Goal: Information Seeking & Learning: Check status

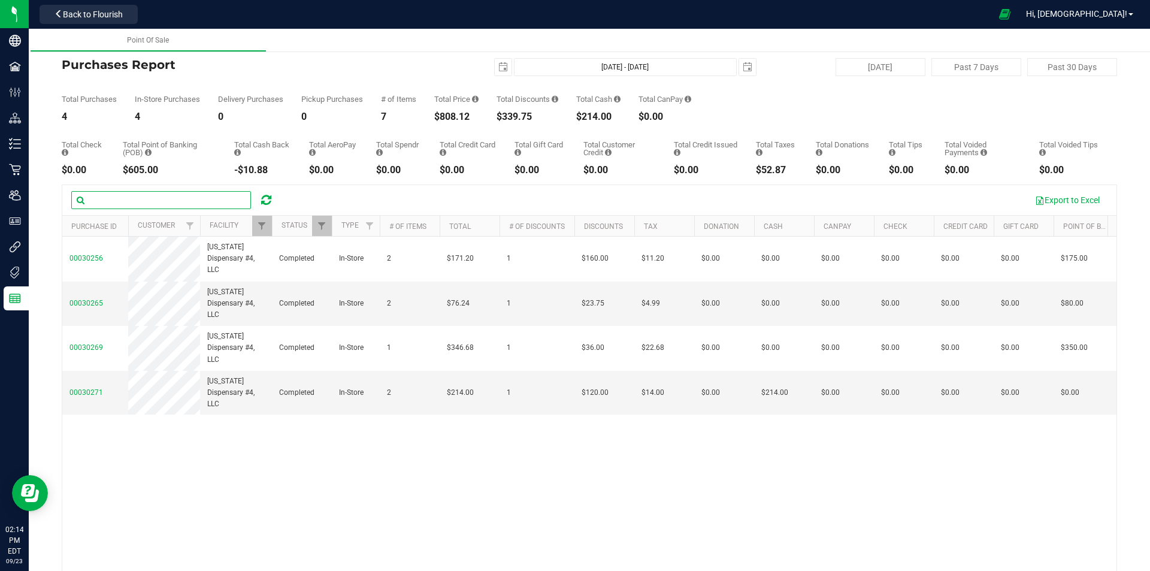
click at [248, 199] on input "text" at bounding box center [161, 200] width 180 height 18
click at [261, 197] on icon at bounding box center [266, 200] width 10 height 12
click at [273, 222] on div at bounding box center [272, 226] width 5 height 21
click at [265, 226] on span "Filter" at bounding box center [262, 226] width 10 height 10
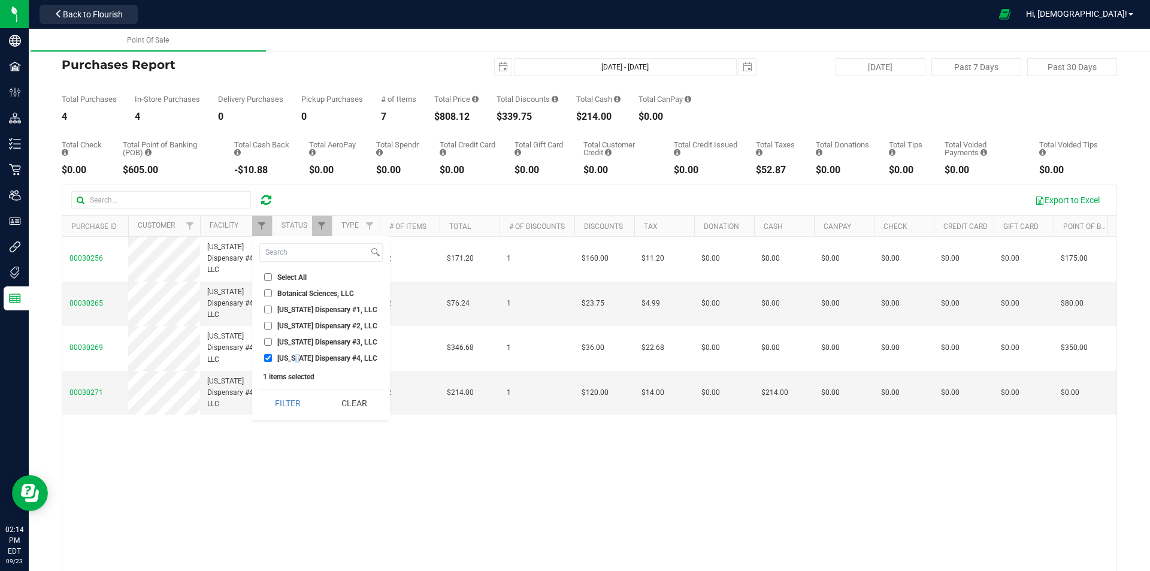
click at [299, 355] on span "[US_STATE] Dispensary #4, LLC" at bounding box center [327, 358] width 100 height 7
click at [299, 344] on span "[US_STATE] Dispensary #3, LLC" at bounding box center [327, 341] width 100 height 7
click at [272, 344] on input "[US_STATE] Dispensary #3, LLC" at bounding box center [268, 342] width 8 height 8
checkbox input "true"
click at [298, 364] on li "[US_STATE] Dispensary #4, LLC" at bounding box center [320, 358] width 123 height 13
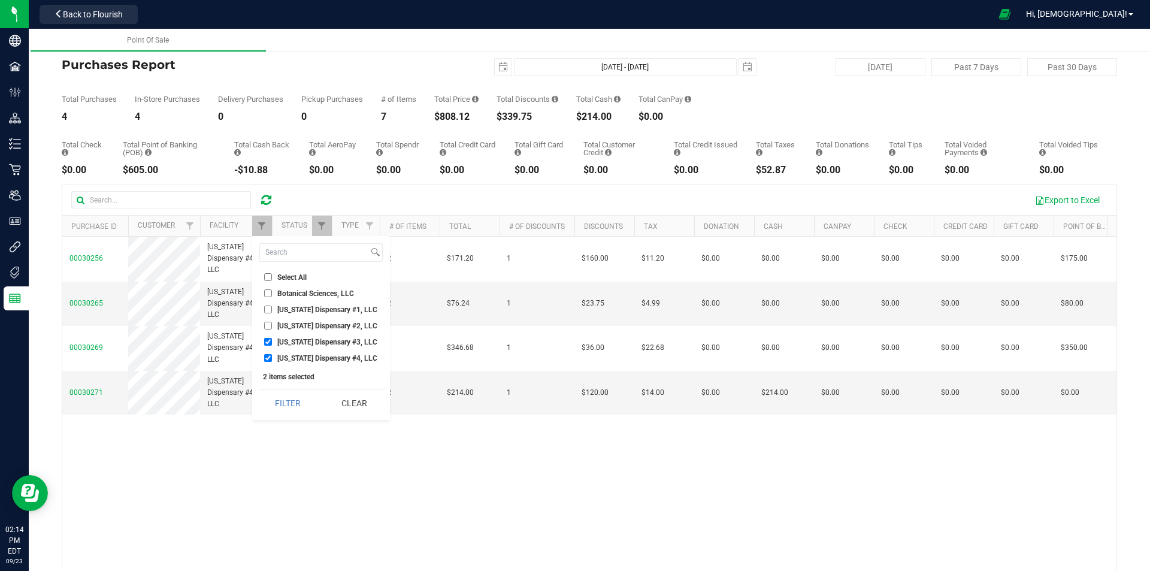
click at [295, 355] on span "[US_STATE] Dispensary #4, LLC" at bounding box center [327, 358] width 100 height 7
click at [272, 354] on input "[US_STATE] Dispensary #4, LLC" at bounding box center [268, 358] width 8 height 8
checkbox input "false"
click at [288, 404] on button "Filter" at bounding box center [288, 403] width 58 height 26
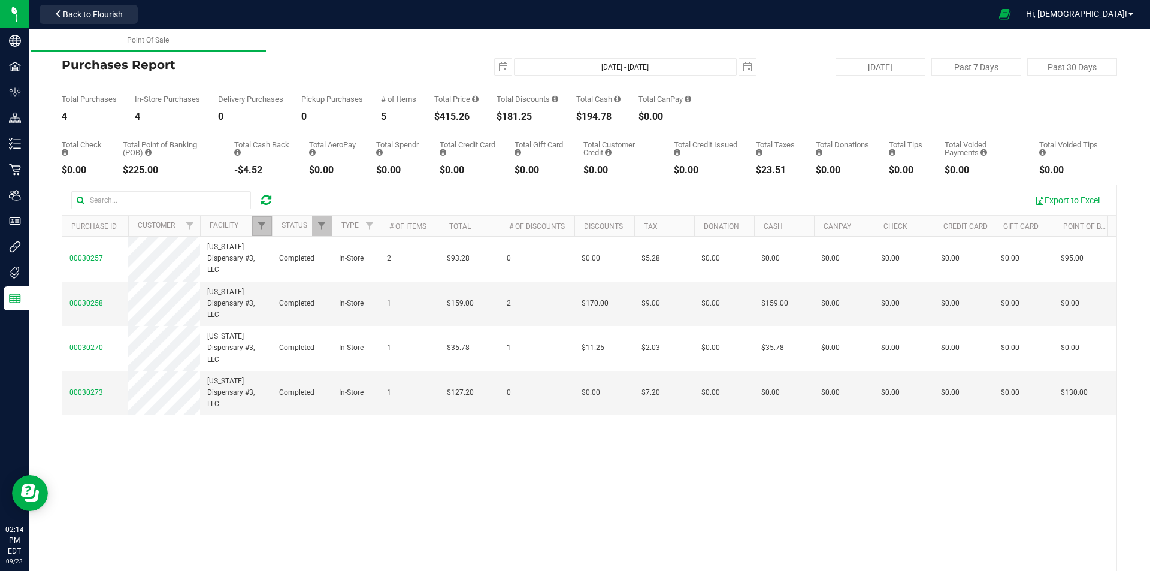
click at [268, 229] on link "Filter" at bounding box center [262, 226] width 20 height 20
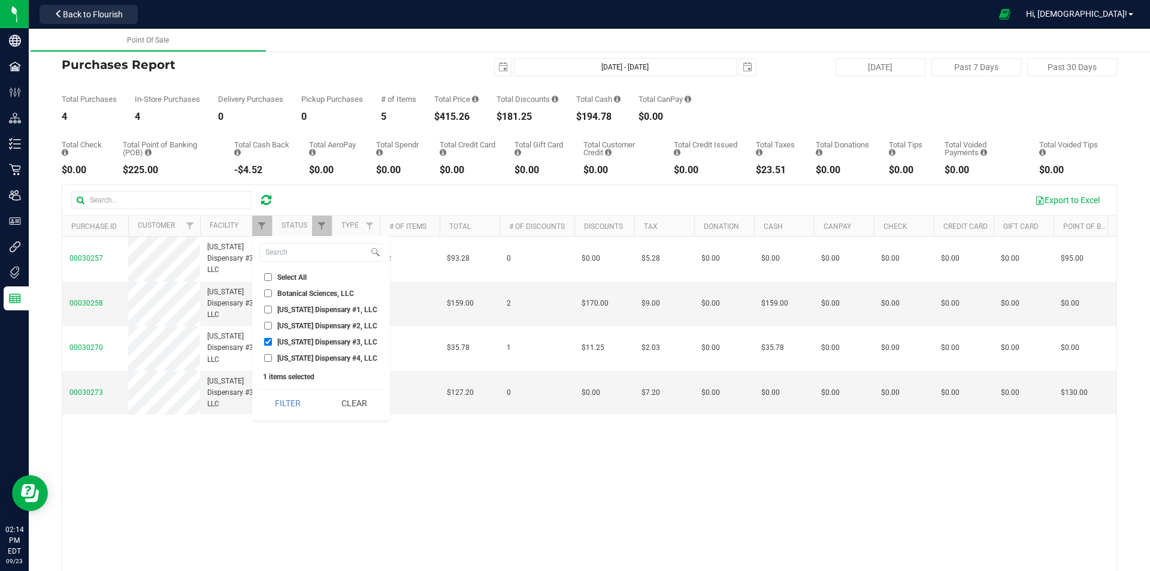
click at [285, 330] on li "[US_STATE] Dispensary #2, LLC" at bounding box center [320, 325] width 123 height 13
click at [282, 330] on li "[US_STATE] Dispensary #2, LLC" at bounding box center [320, 325] width 123 height 13
click at [282, 325] on span "[US_STATE] Dispensary #2, LLC" at bounding box center [327, 325] width 100 height 7
click at [272, 325] on input "[US_STATE] Dispensary #2, LLC" at bounding box center [268, 326] width 8 height 8
checkbox input "true"
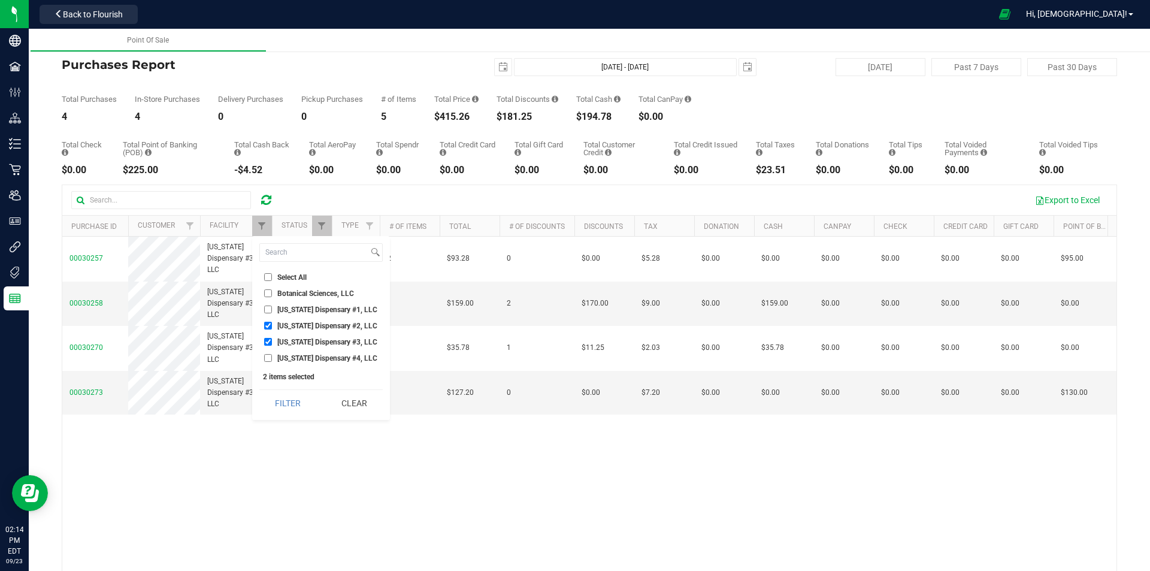
click at [283, 340] on span "[US_STATE] Dispensary #3, LLC" at bounding box center [327, 341] width 100 height 7
click at [272, 340] on input "[US_STATE] Dispensary #3, LLC" at bounding box center [268, 342] width 8 height 8
checkbox input "false"
click at [276, 404] on button "Filter" at bounding box center [288, 403] width 58 height 26
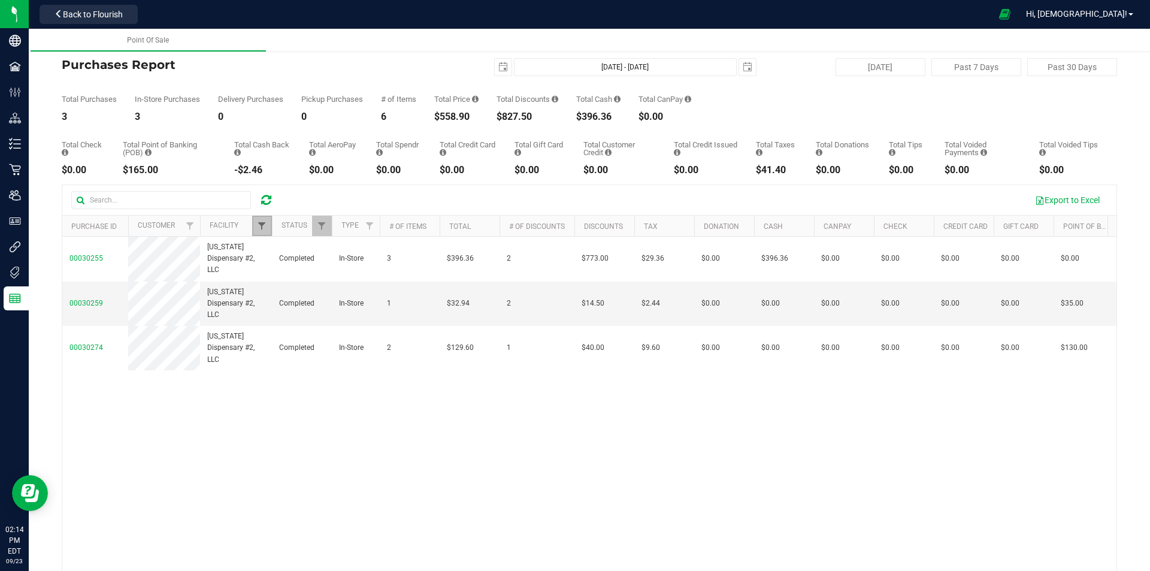
click at [263, 228] on span "Filter" at bounding box center [262, 226] width 10 height 10
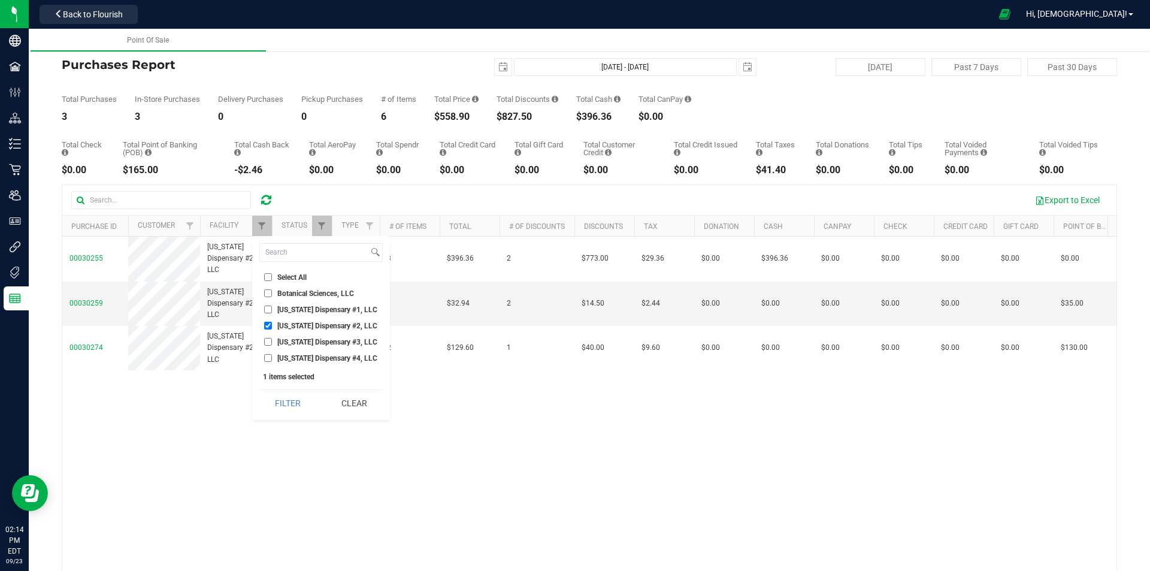
click at [278, 309] on span "[US_STATE] Dispensary #1, LLC" at bounding box center [327, 309] width 100 height 7
click at [272, 309] on input "[US_STATE] Dispensary #1, LLC" at bounding box center [268, 310] width 8 height 8
checkbox input "true"
click at [280, 323] on span "[US_STATE] Dispensary #2, LLC" at bounding box center [327, 325] width 100 height 7
click at [272, 323] on input "[US_STATE] Dispensary #2, LLC" at bounding box center [268, 326] width 8 height 8
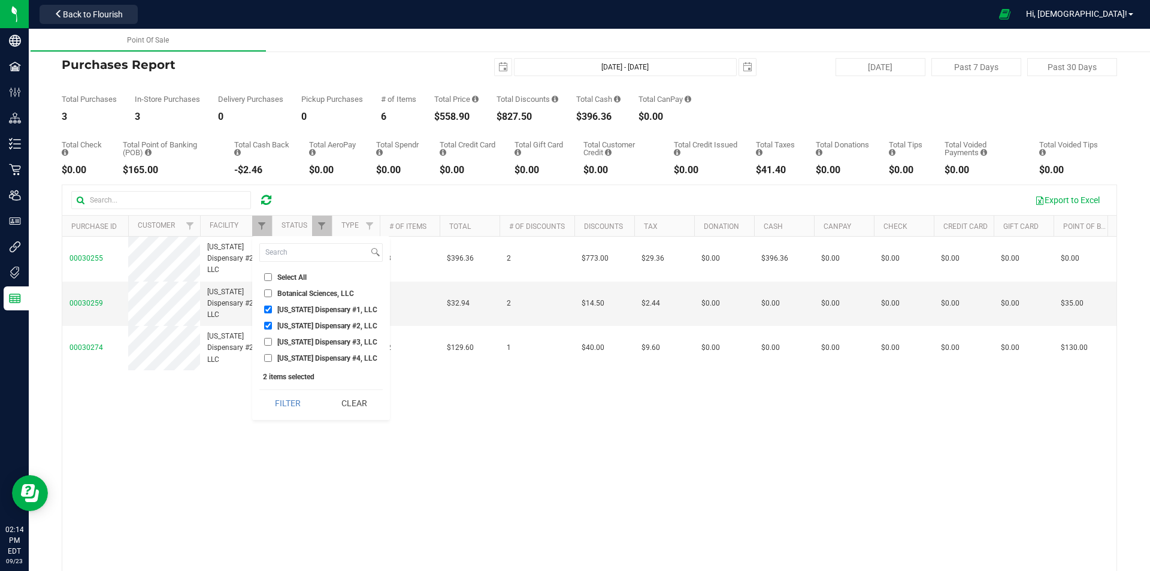
checkbox input "false"
click at [277, 403] on button "Filter" at bounding box center [288, 403] width 58 height 26
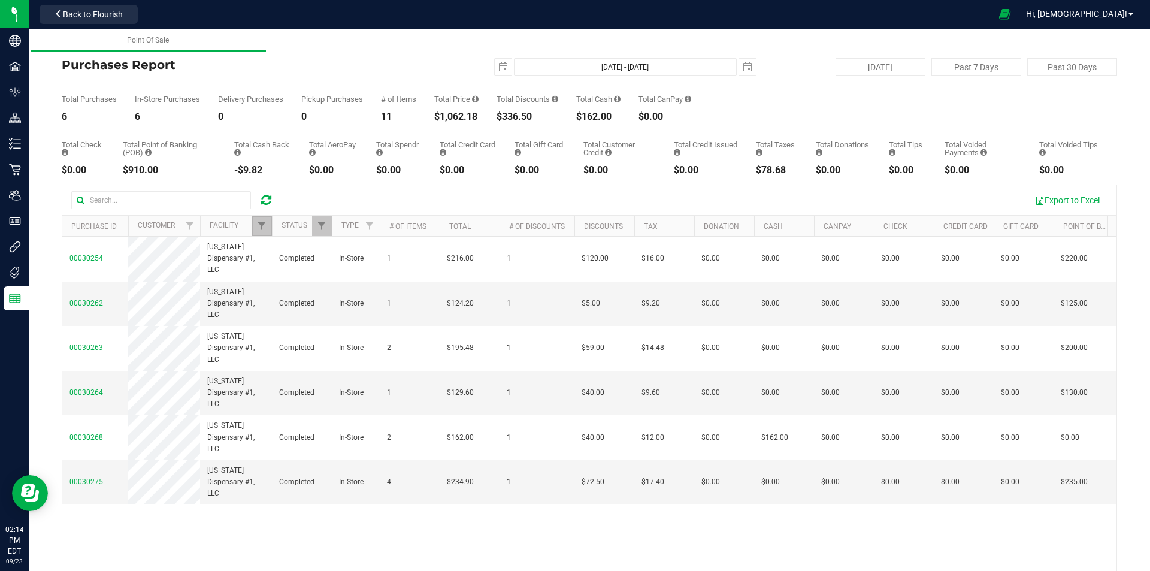
click at [256, 228] on link "Filter" at bounding box center [262, 226] width 20 height 20
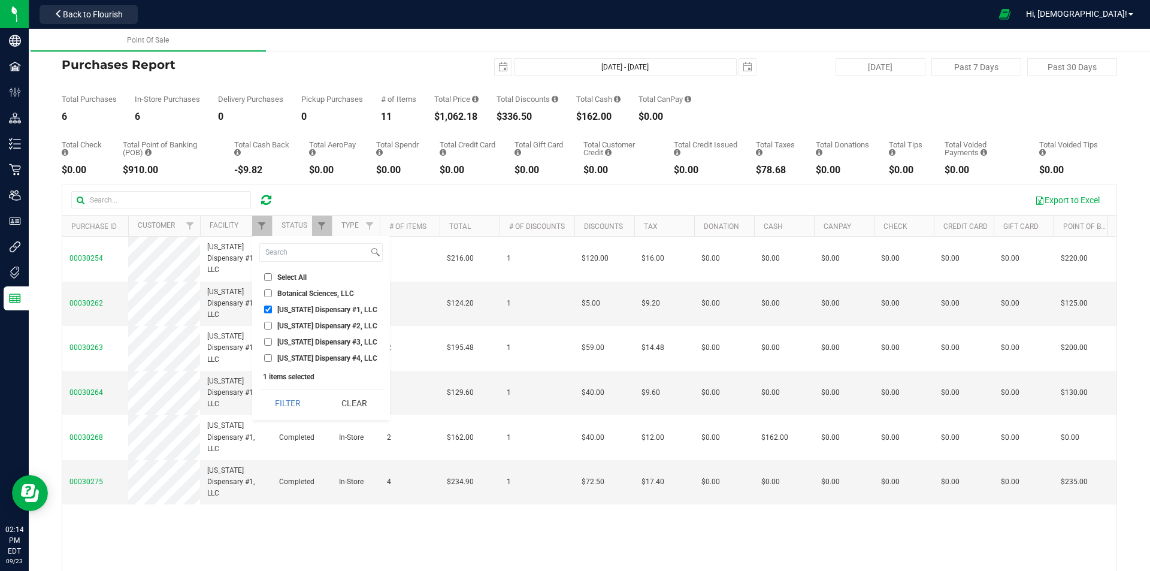
click at [284, 310] on span "[US_STATE] Dispensary #1, LLC" at bounding box center [327, 309] width 100 height 7
click at [272, 310] on input "[US_STATE] Dispensary #1, LLC" at bounding box center [268, 310] width 8 height 8
checkbox input "false"
click at [285, 361] on span "[US_STATE] Dispensary #4, LLC" at bounding box center [327, 358] width 100 height 7
click at [272, 361] on input "[US_STATE] Dispensary #4, LLC" at bounding box center [268, 358] width 8 height 8
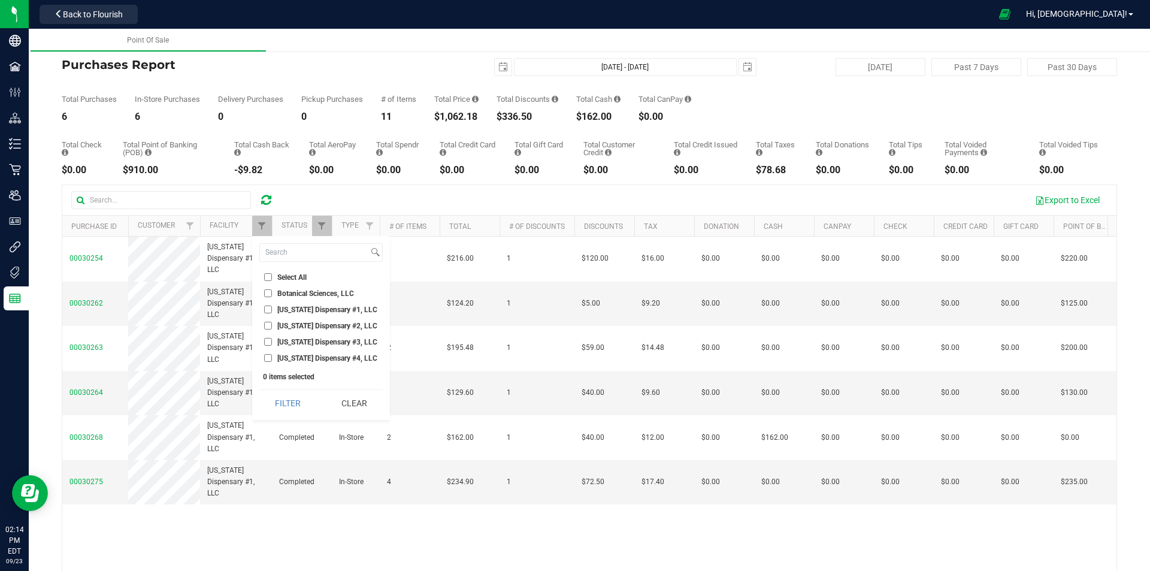
checkbox input "true"
click at [277, 400] on button "Filter" at bounding box center [288, 403] width 58 height 26
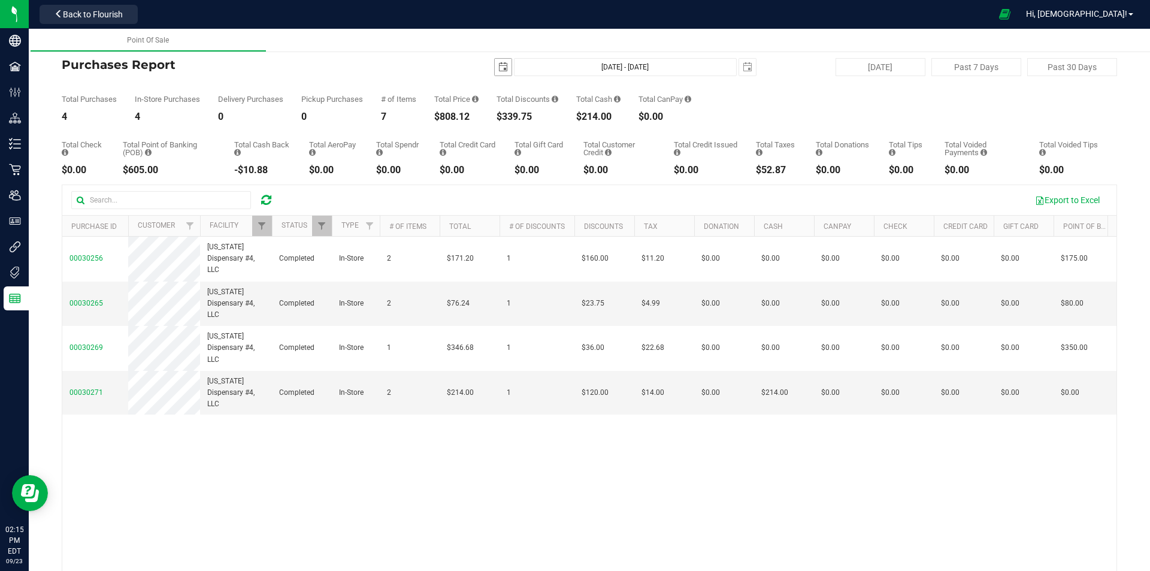
click at [495, 73] on span "select" at bounding box center [503, 67] width 17 height 17
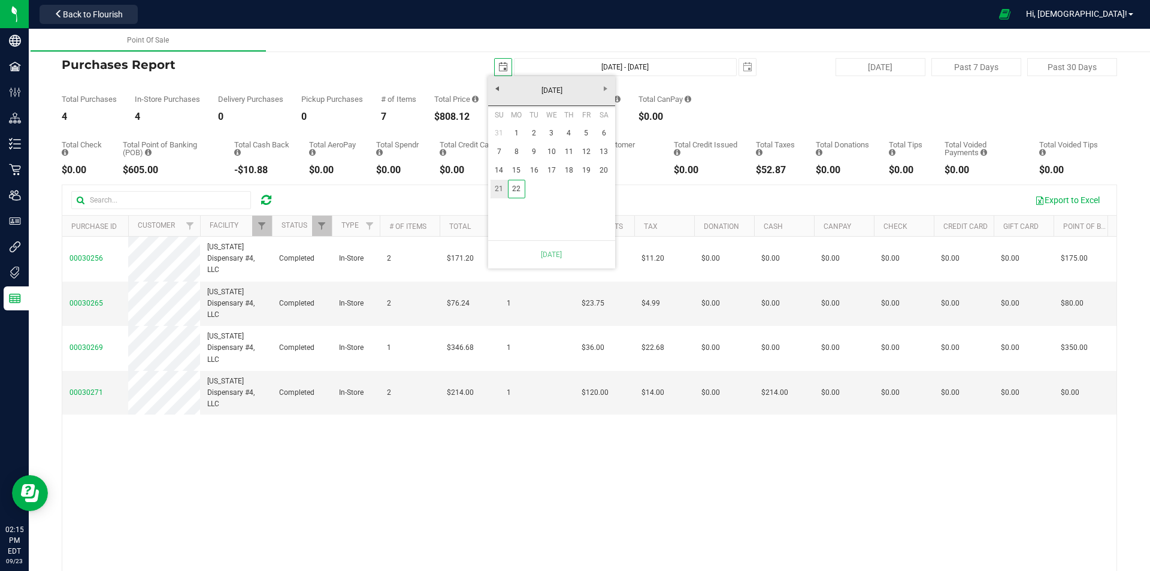
click at [498, 193] on link "21" at bounding box center [499, 189] width 17 height 19
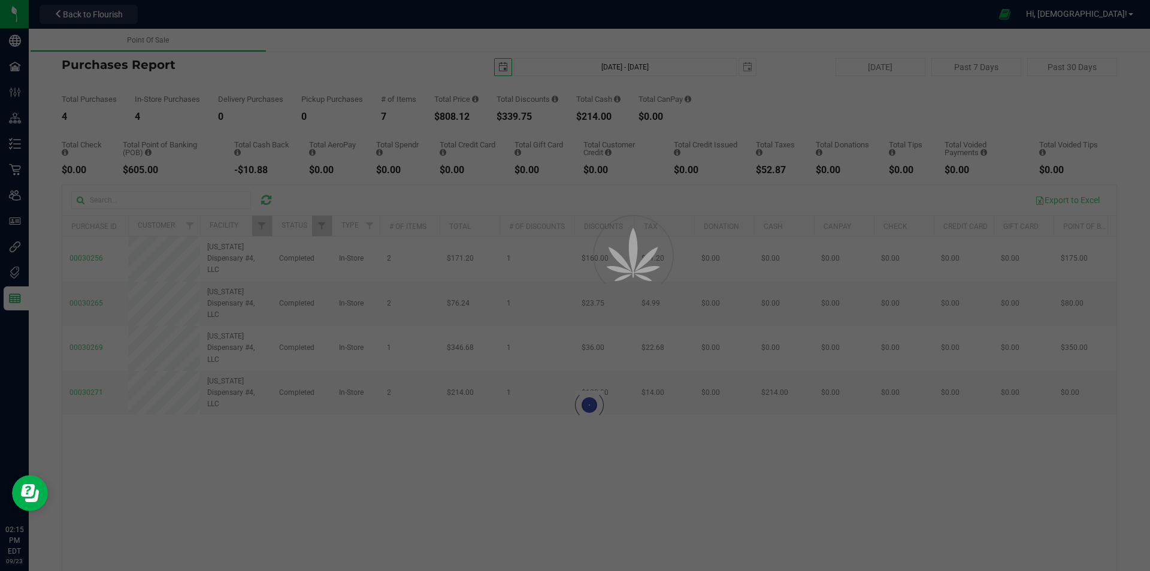
type input "[DATE]"
type input "[DATE] - [DATE]"
type input "[DATE]"
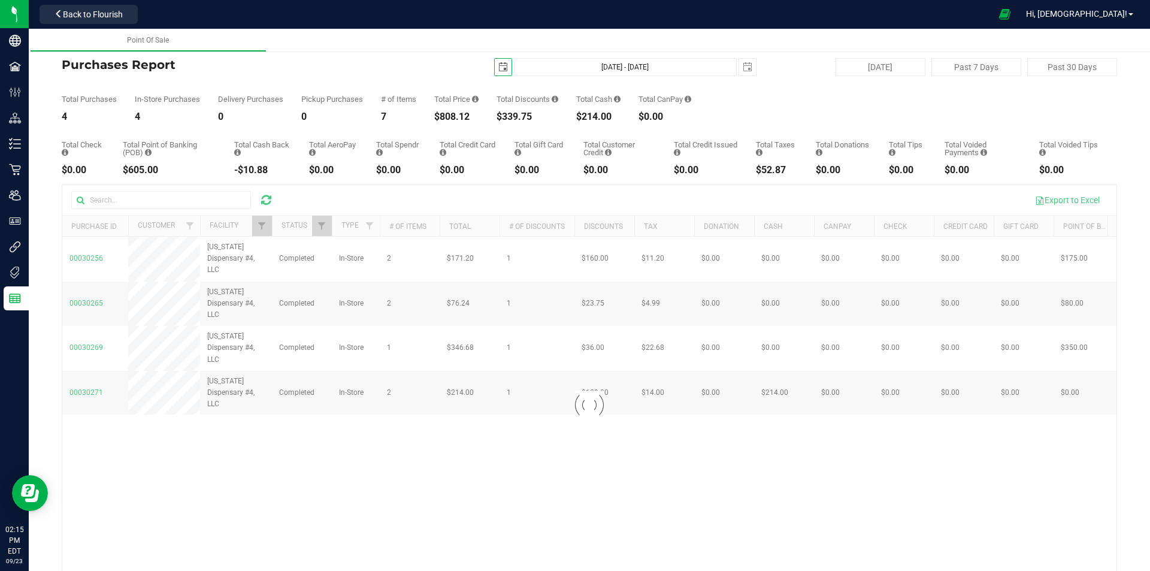
checkbox input "true"
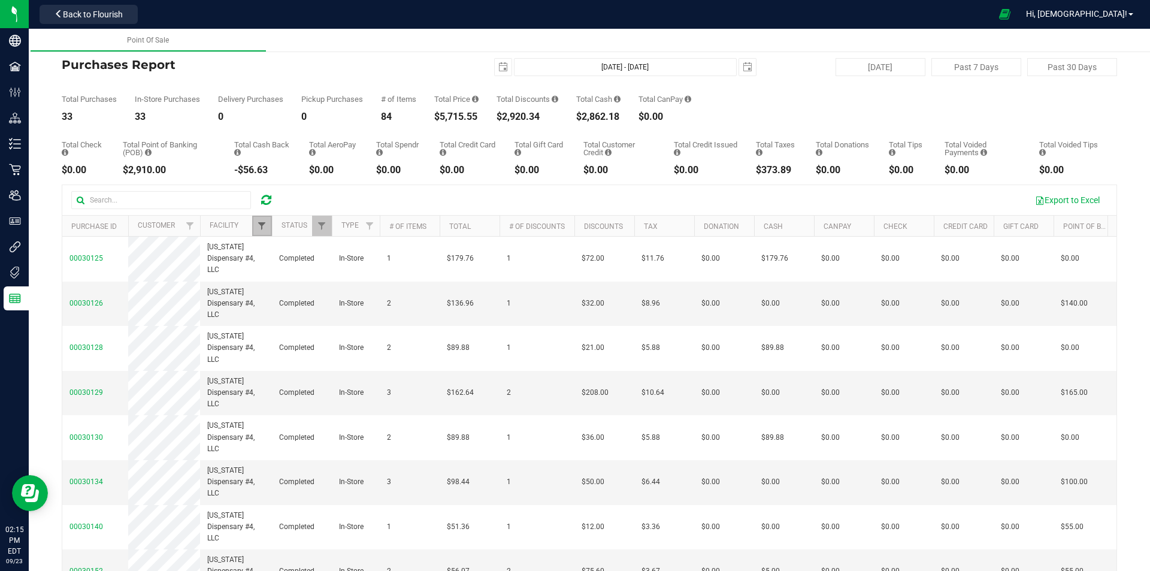
click at [266, 224] on span "Filter" at bounding box center [262, 226] width 10 height 10
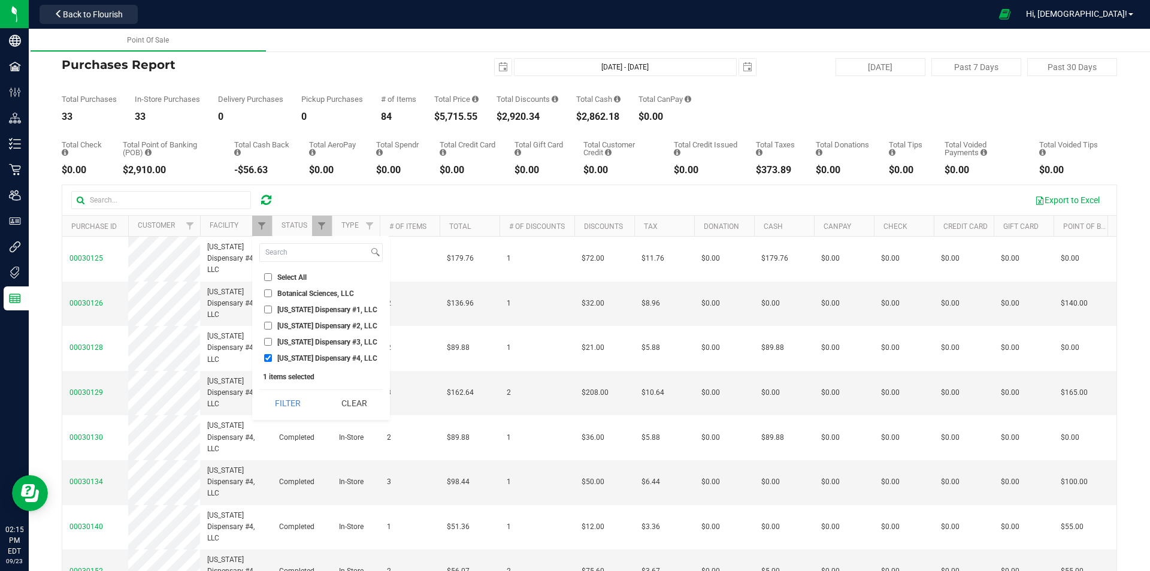
click at [298, 347] on li "[US_STATE] Dispensary #3, LLC" at bounding box center [320, 341] width 123 height 13
click at [298, 344] on span "[US_STATE] Dispensary #3, LLC" at bounding box center [327, 341] width 100 height 7
click at [272, 344] on input "[US_STATE] Dispensary #3, LLC" at bounding box center [268, 342] width 8 height 8
checkbox input "true"
click at [292, 355] on span "[US_STATE] Dispensary #4, LLC" at bounding box center [327, 358] width 100 height 7
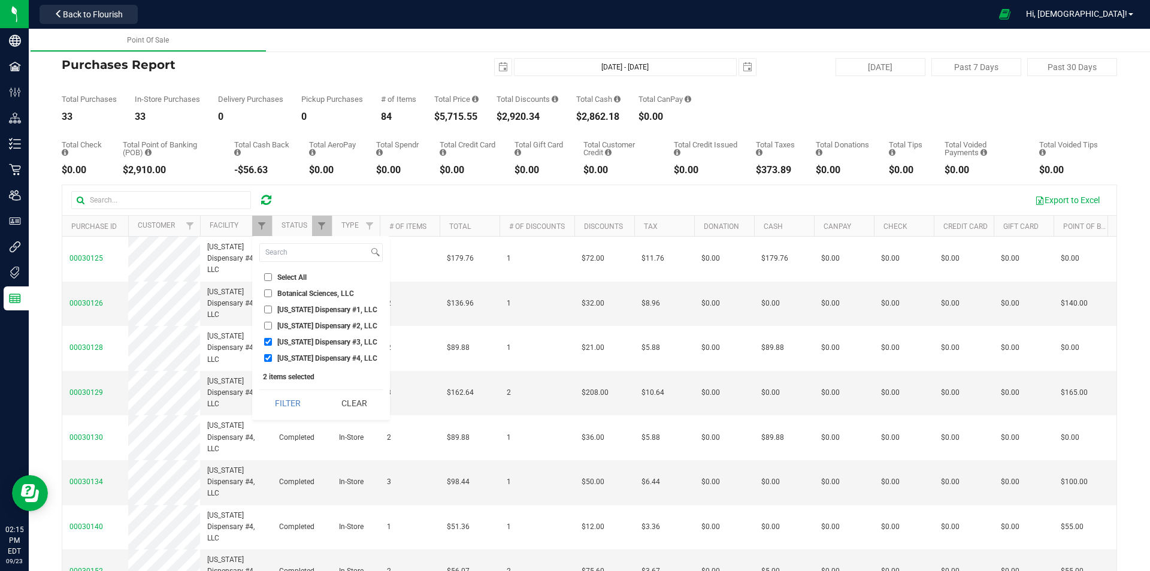
click at [272, 354] on input "[US_STATE] Dispensary #4, LLC" at bounding box center [268, 358] width 8 height 8
checkbox input "false"
click at [294, 388] on div "Select All Botanical Sciences, LLC [US_STATE] Dispensary #1, LLC [US_STATE] Dis…" at bounding box center [321, 328] width 138 height 184
click at [286, 401] on button "Filter" at bounding box center [288, 403] width 58 height 26
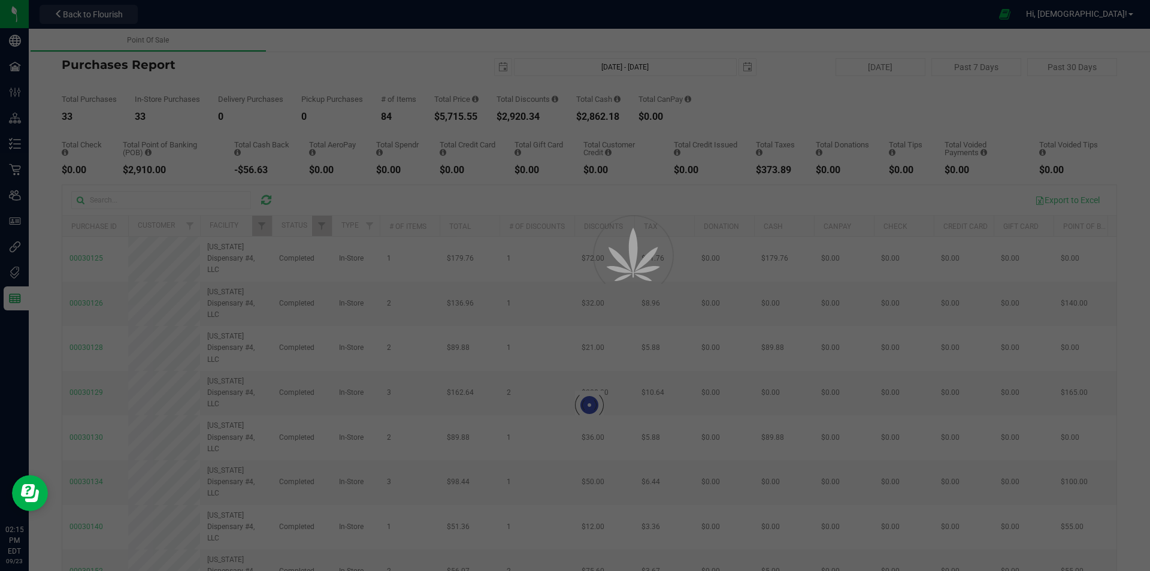
checkbox input "true"
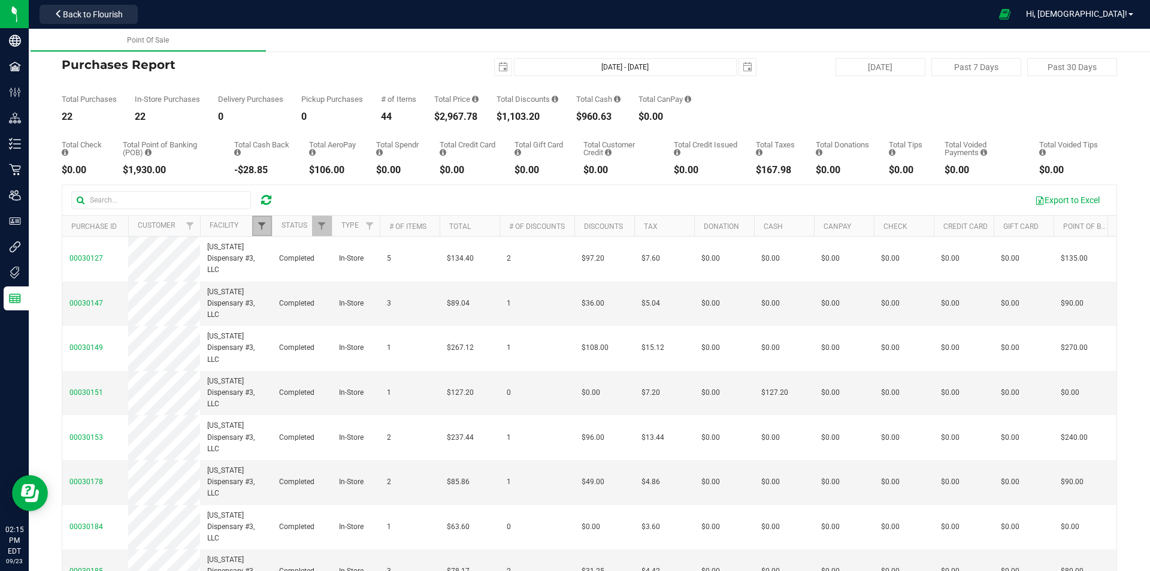
click at [260, 225] on span "Filter" at bounding box center [262, 226] width 10 height 10
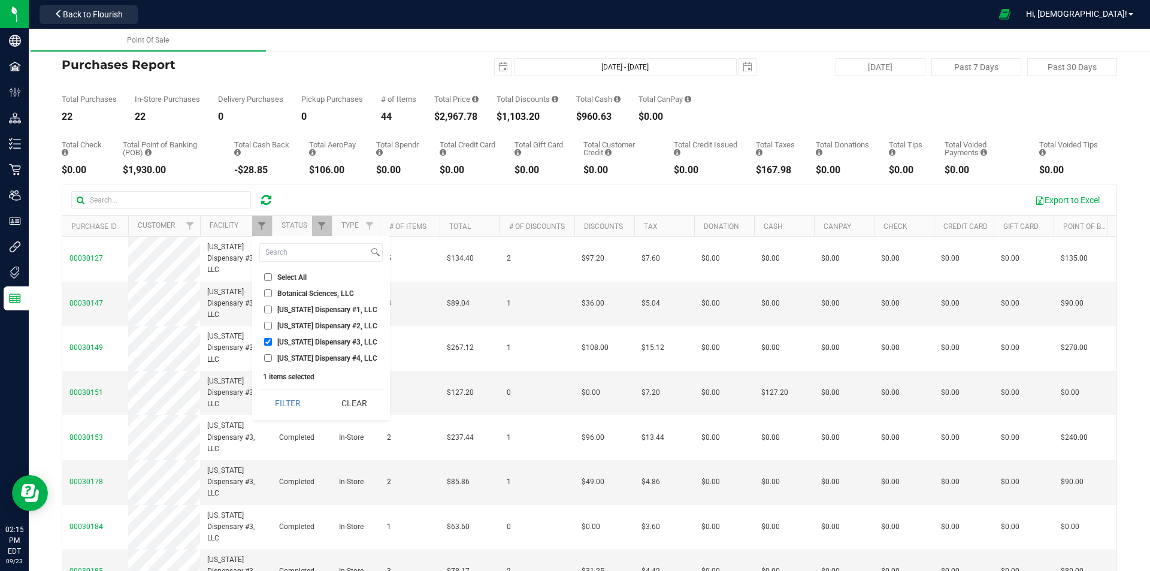
click at [304, 333] on ul "Select All Botanical Sciences, LLC [US_STATE] Dispensary #1, LLC [US_STATE] Dis…" at bounding box center [320, 317] width 123 height 93
drag, startPoint x: 297, startPoint y: 347, endPoint x: 294, endPoint y: 332, distance: 16.0
click at [297, 347] on li "[US_STATE] Dispensary #3, LLC" at bounding box center [320, 341] width 123 height 13
click at [293, 326] on span "[US_STATE] Dispensary #2, LLC" at bounding box center [327, 325] width 100 height 7
click at [272, 326] on input "[US_STATE] Dispensary #2, LLC" at bounding box center [268, 326] width 8 height 8
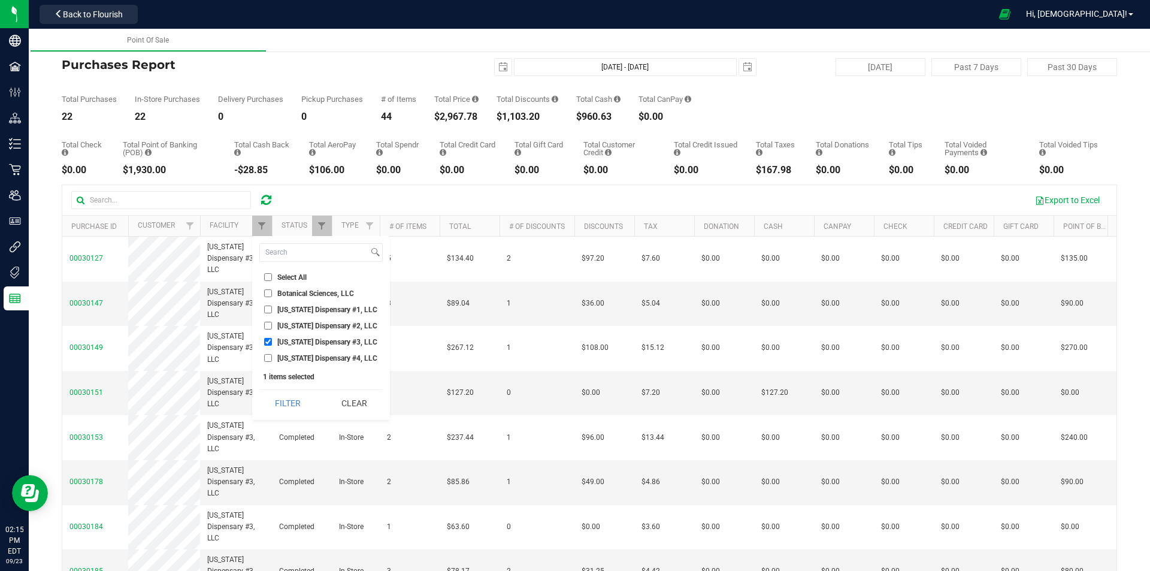
checkbox input "true"
click at [292, 340] on span "[US_STATE] Dispensary #3, LLC" at bounding box center [327, 341] width 100 height 7
click at [272, 340] on input "[US_STATE] Dispensary #3, LLC" at bounding box center [268, 342] width 8 height 8
checkbox input "false"
click at [291, 411] on button "Filter" at bounding box center [288, 403] width 58 height 26
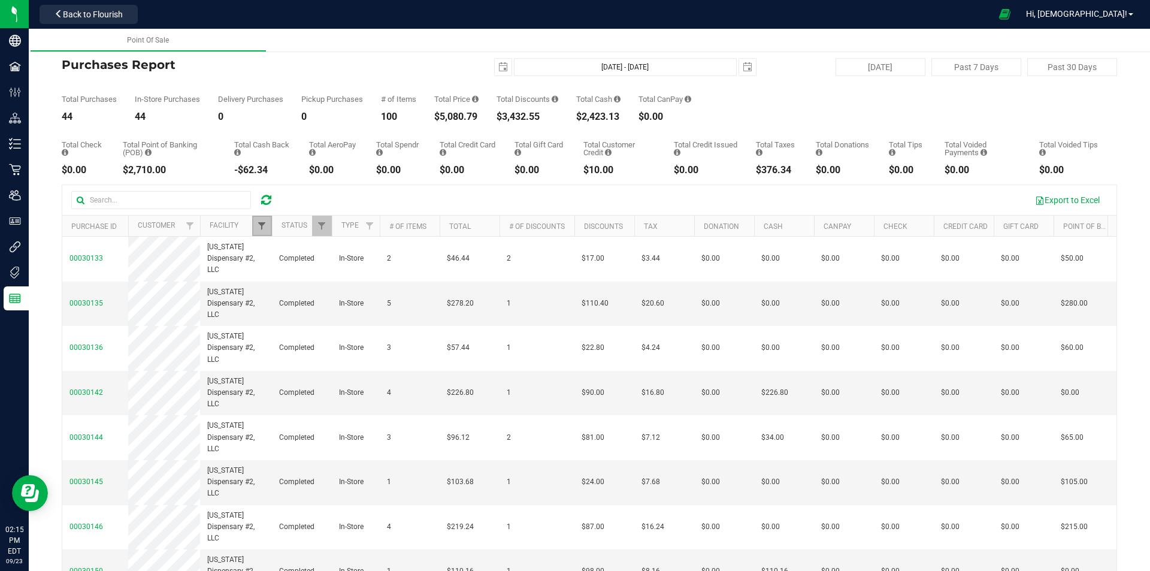
click at [258, 224] on span "Filter" at bounding box center [262, 226] width 10 height 10
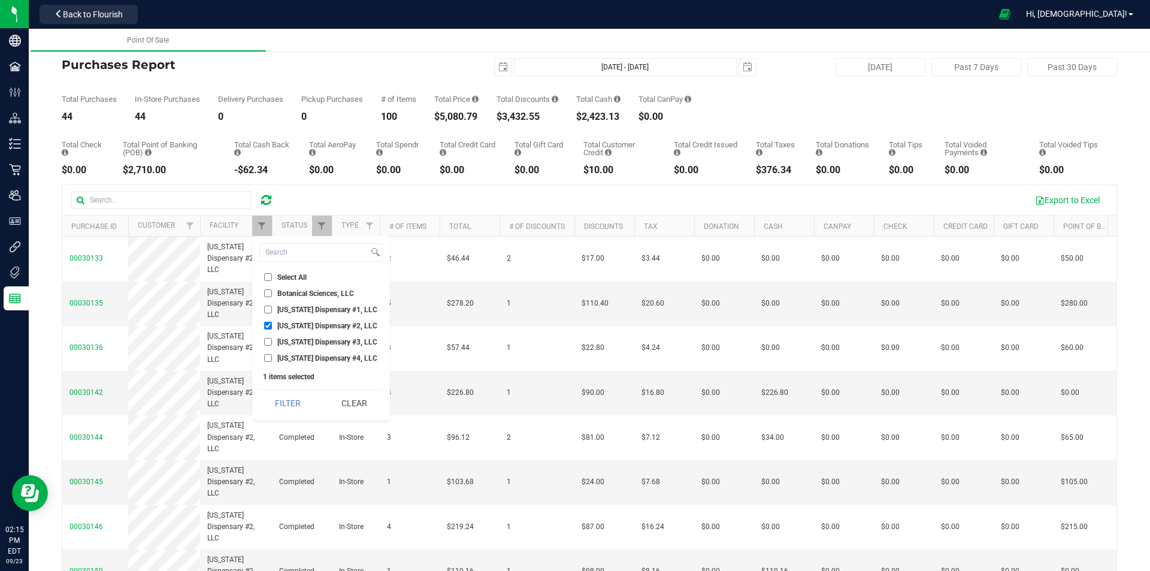
click at [276, 313] on label "[US_STATE] Dispensary #1, LLC" at bounding box center [320, 310] width 113 height 8
click at [272, 313] on input "[US_STATE] Dispensary #1, LLC" at bounding box center [268, 310] width 8 height 8
checkbox input "true"
click at [280, 327] on span "[US_STATE] Dispensary #2, LLC" at bounding box center [327, 325] width 100 height 7
click at [272, 327] on input "[US_STATE] Dispensary #2, LLC" at bounding box center [268, 326] width 8 height 8
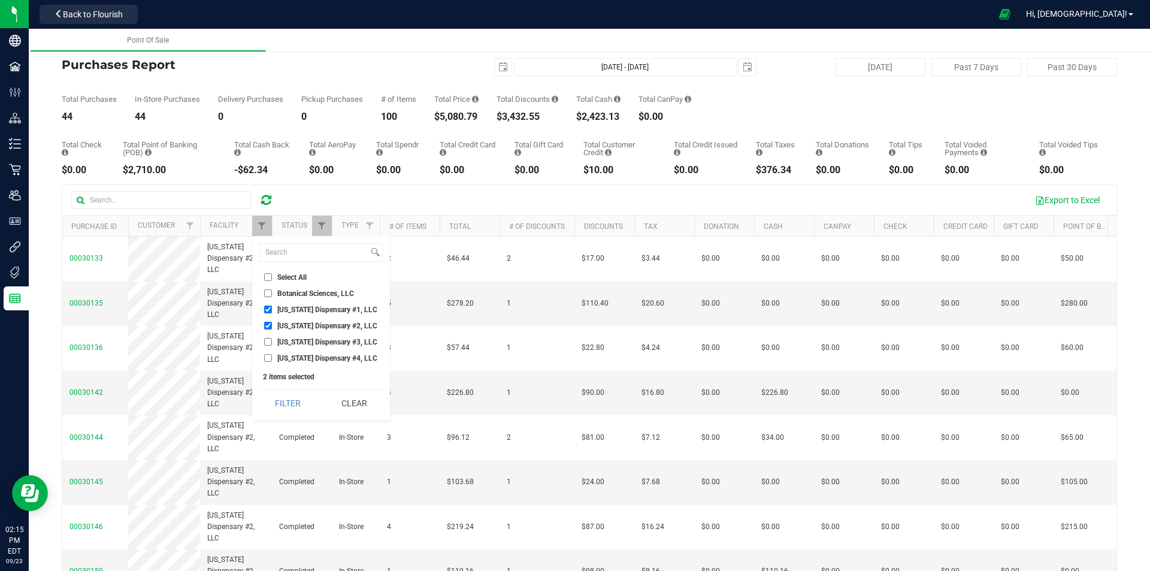
checkbox input "false"
click at [306, 409] on button "Filter" at bounding box center [288, 403] width 58 height 26
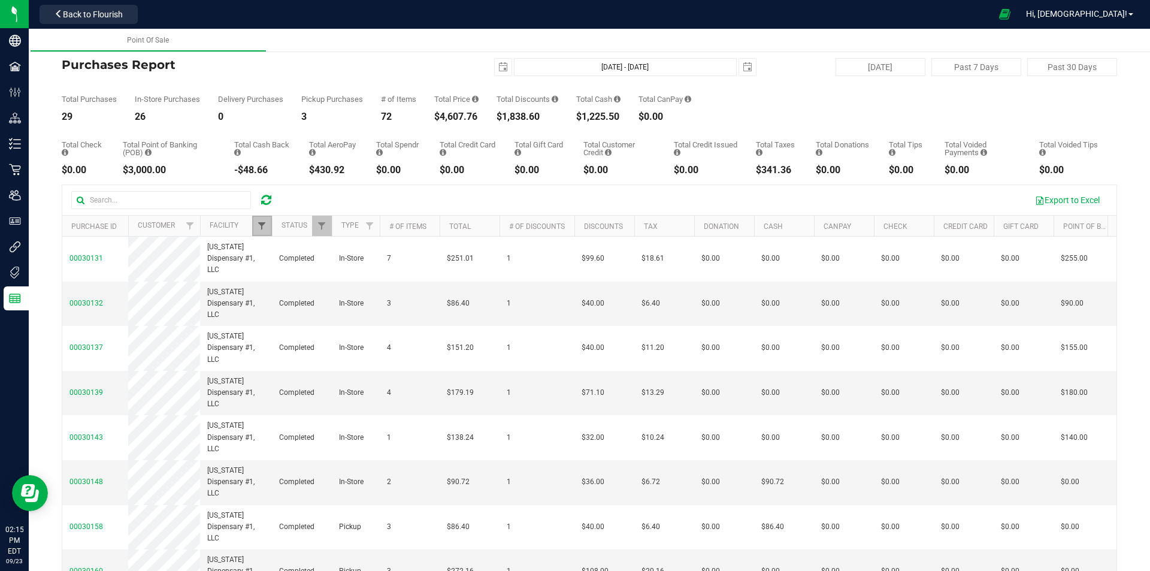
click at [261, 225] on span "Filter" at bounding box center [262, 226] width 10 height 10
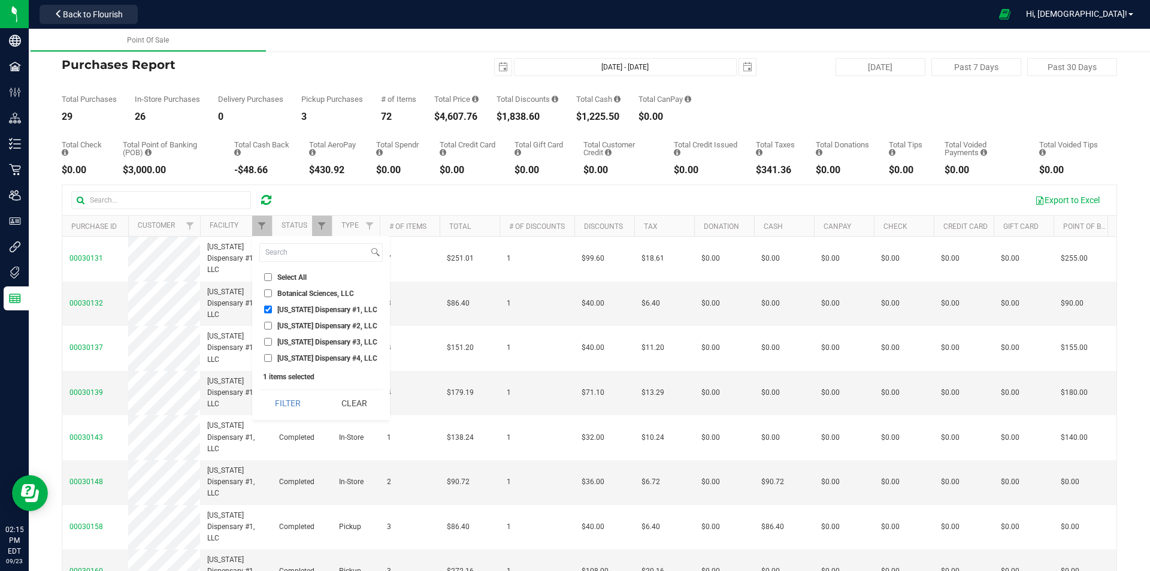
click at [300, 306] on span "[US_STATE] Dispensary #1, LLC" at bounding box center [327, 309] width 100 height 7
click at [272, 306] on input "[US_STATE] Dispensary #1, LLC" at bounding box center [268, 310] width 8 height 8
checkbox input "false"
click at [294, 356] on span "[US_STATE] Dispensary #4, LLC" at bounding box center [327, 358] width 100 height 7
click at [272, 356] on input "[US_STATE] Dispensary #4, LLC" at bounding box center [268, 358] width 8 height 8
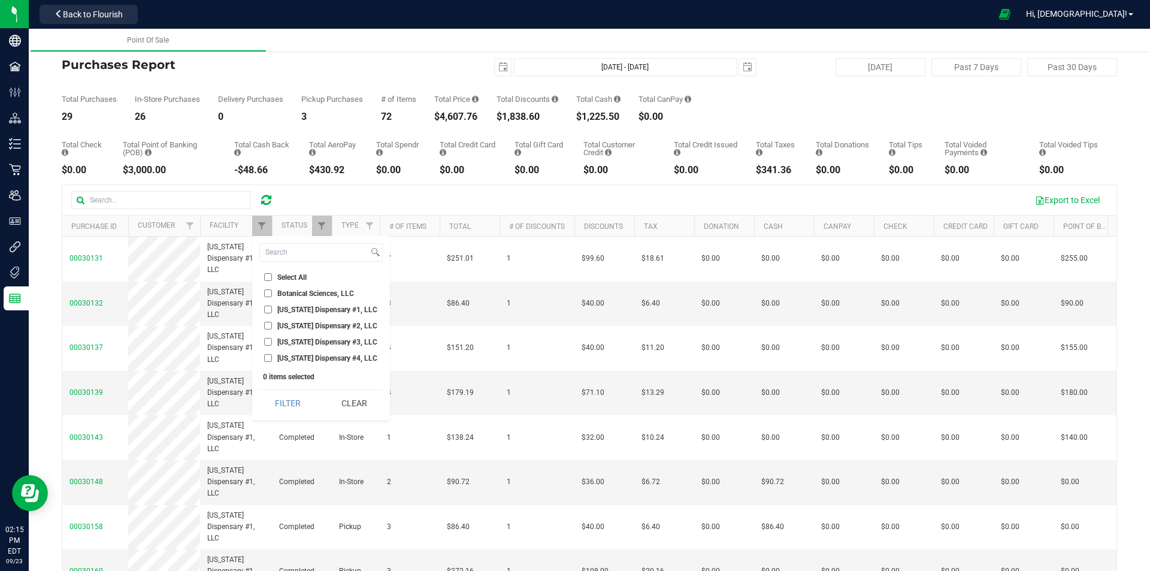
checkbox input "true"
click at [294, 396] on button "Filter" at bounding box center [288, 403] width 58 height 26
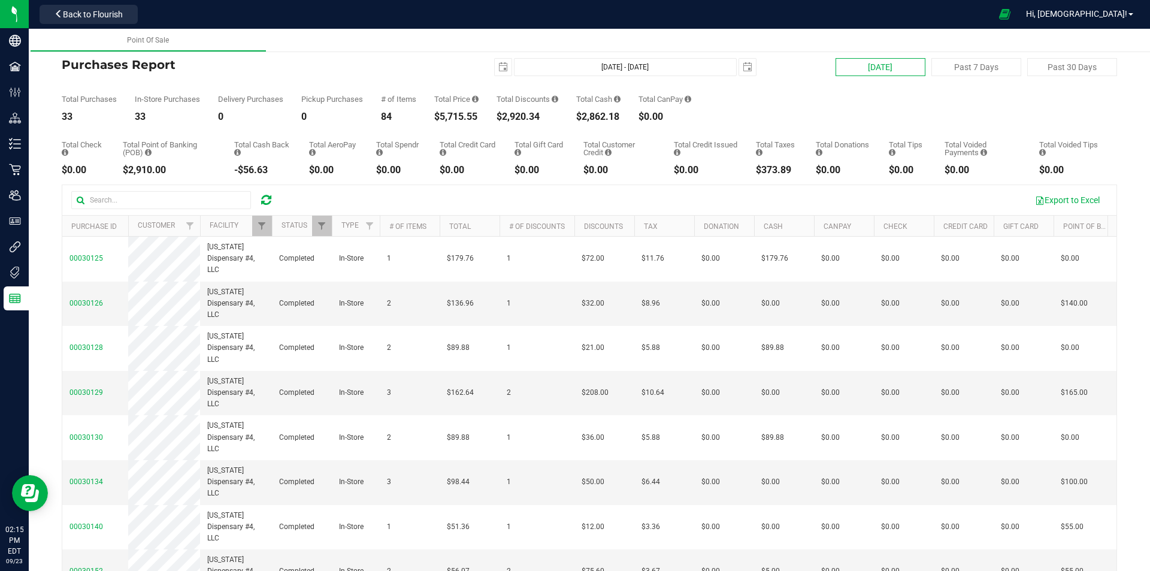
click at [867, 71] on button "[DATE]" at bounding box center [881, 67] width 90 height 18
type input "[DATE]"
type input "[DATE] - [DATE]"
